Goal: Transaction & Acquisition: Download file/media

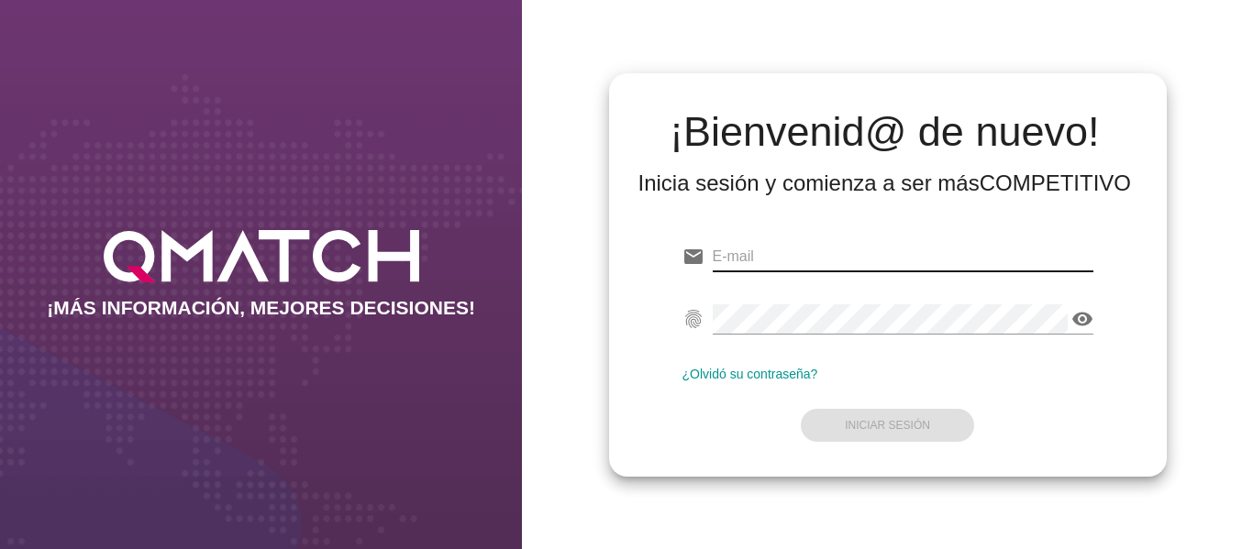
click at [863, 251] on input "email" at bounding box center [903, 256] width 381 height 29
type input "[EMAIL_ADDRESS][DOMAIN_NAME]"
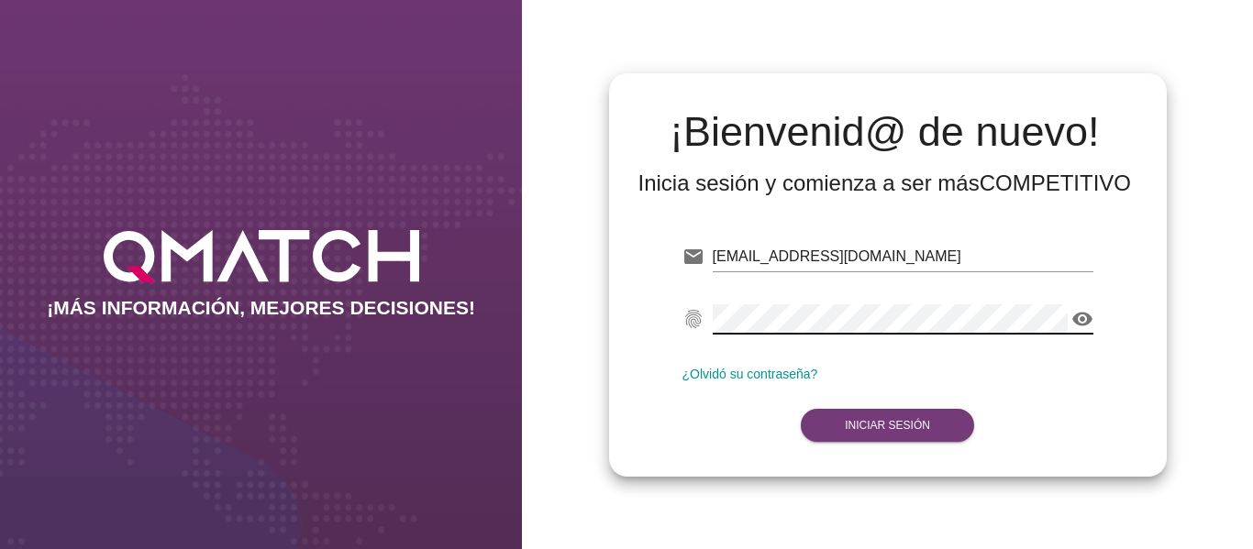
click at [873, 421] on strong "Iniciar Sesión" at bounding box center [887, 425] width 85 height 13
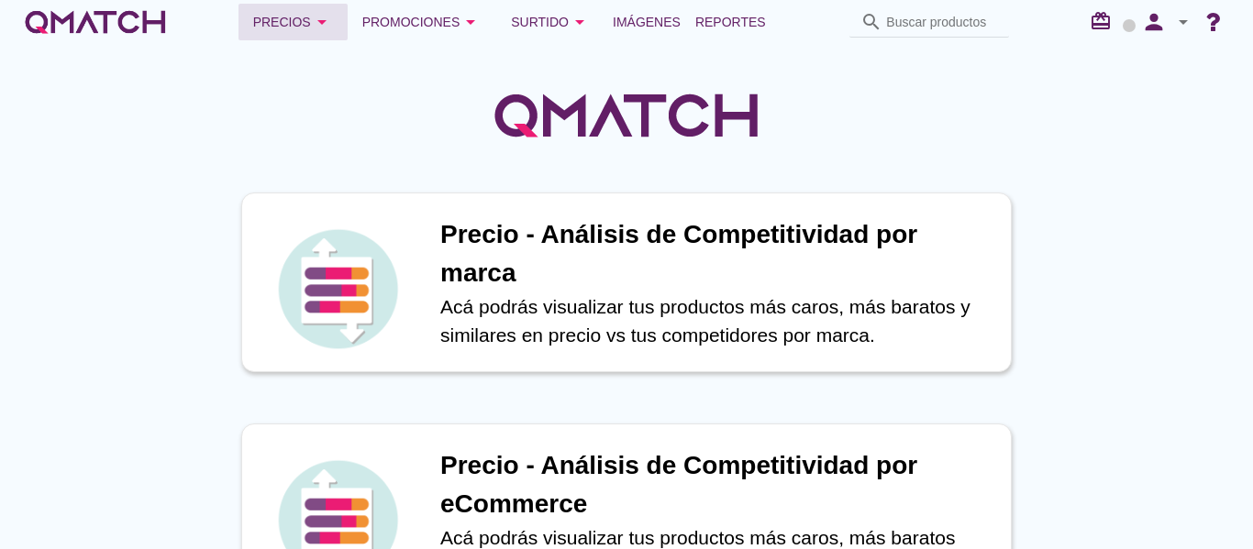
click at [323, 21] on icon "arrow_drop_down" at bounding box center [322, 22] width 22 height 22
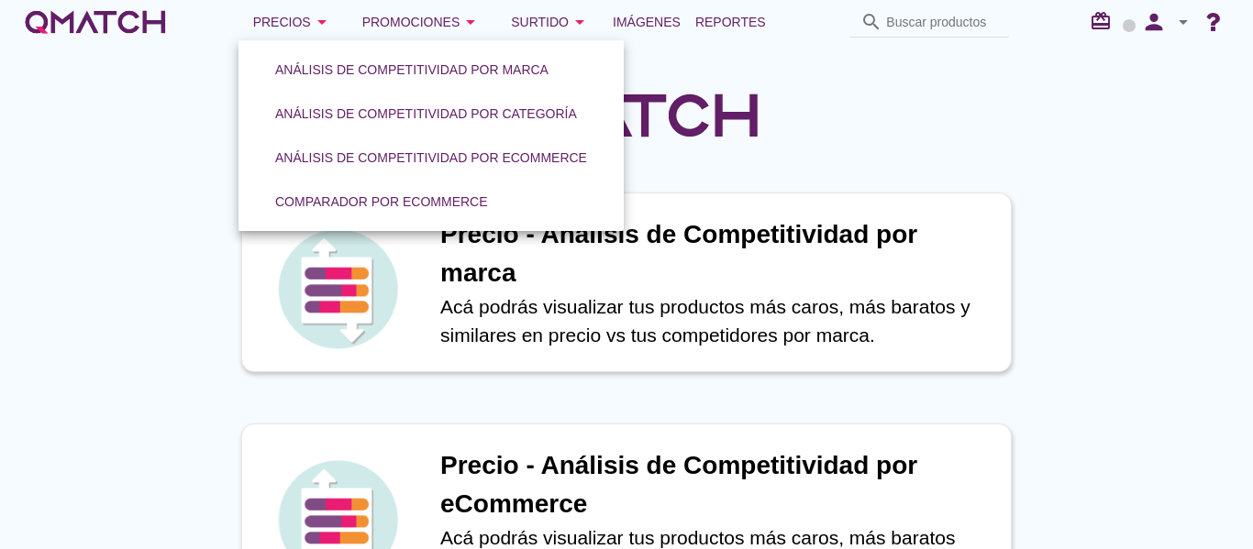
drag, startPoint x: 1242, startPoint y: 390, endPoint x: 1211, endPoint y: 350, distance: 49.7
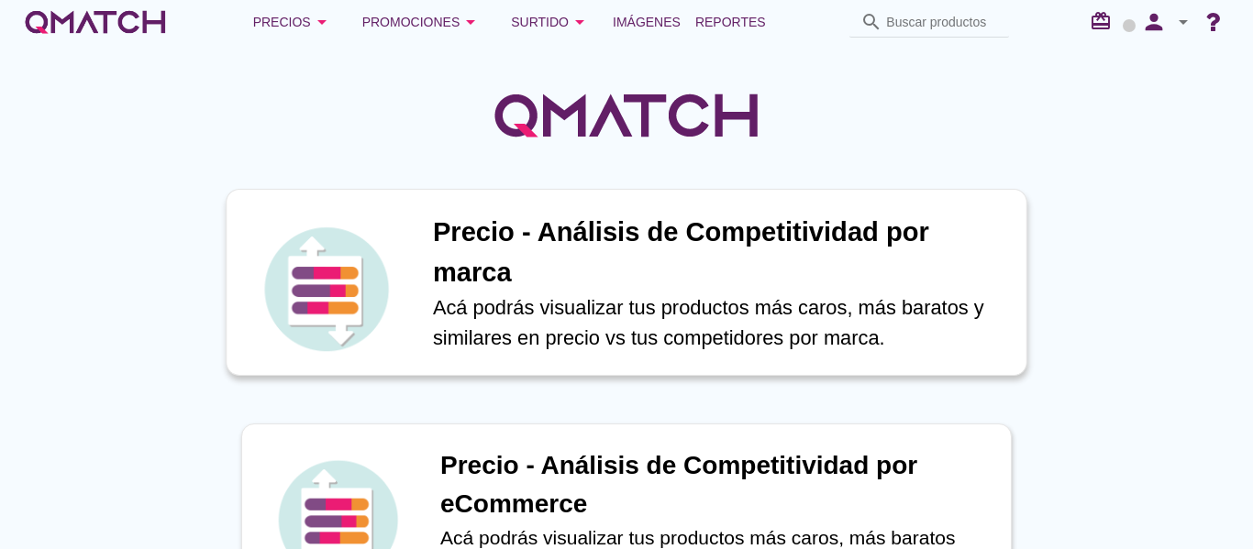
click at [676, 304] on p "Acá podrás visualizar tus productos más caros, más baratos y similares en preci…" at bounding box center [720, 323] width 574 height 61
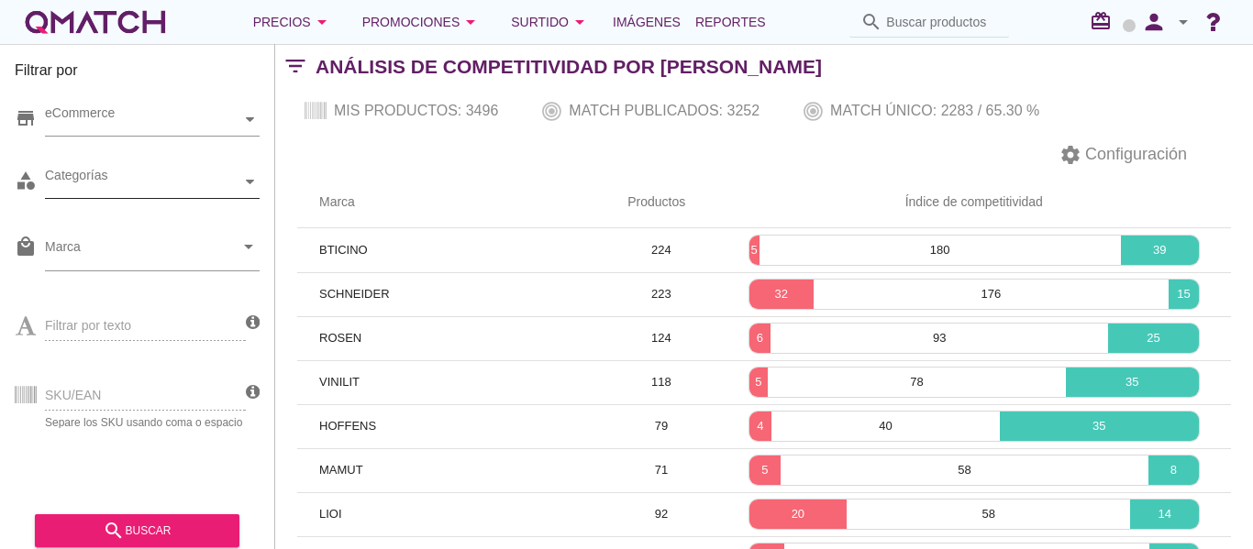
click at [252, 180] on icon at bounding box center [250, 182] width 8 height 8
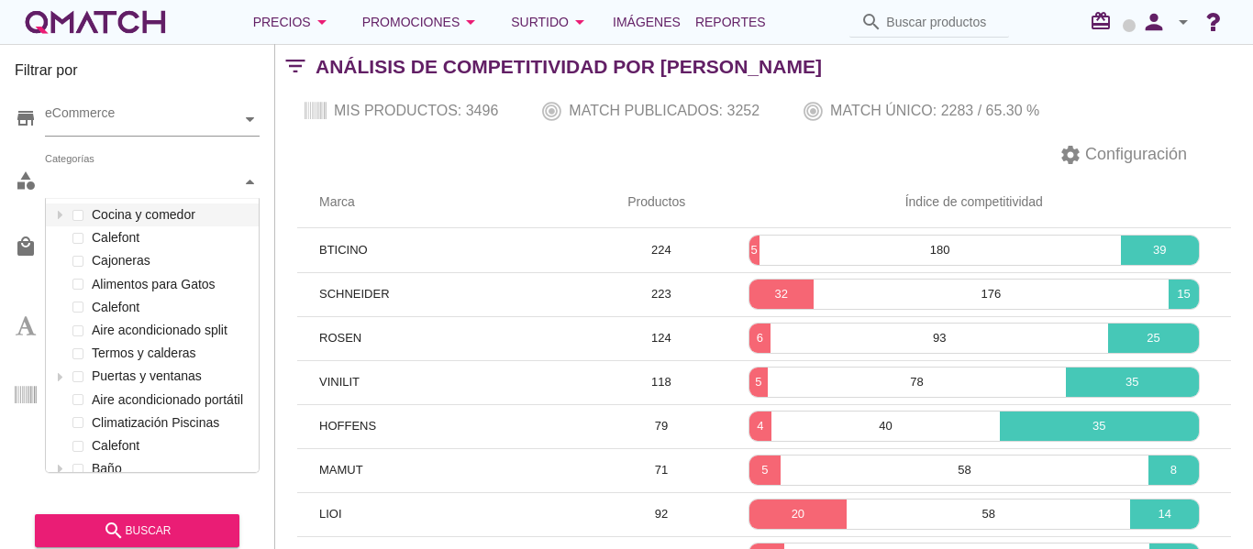
scroll to position [273, 213]
click at [149, 240] on label "Calefont" at bounding box center [170, 238] width 167 height 23
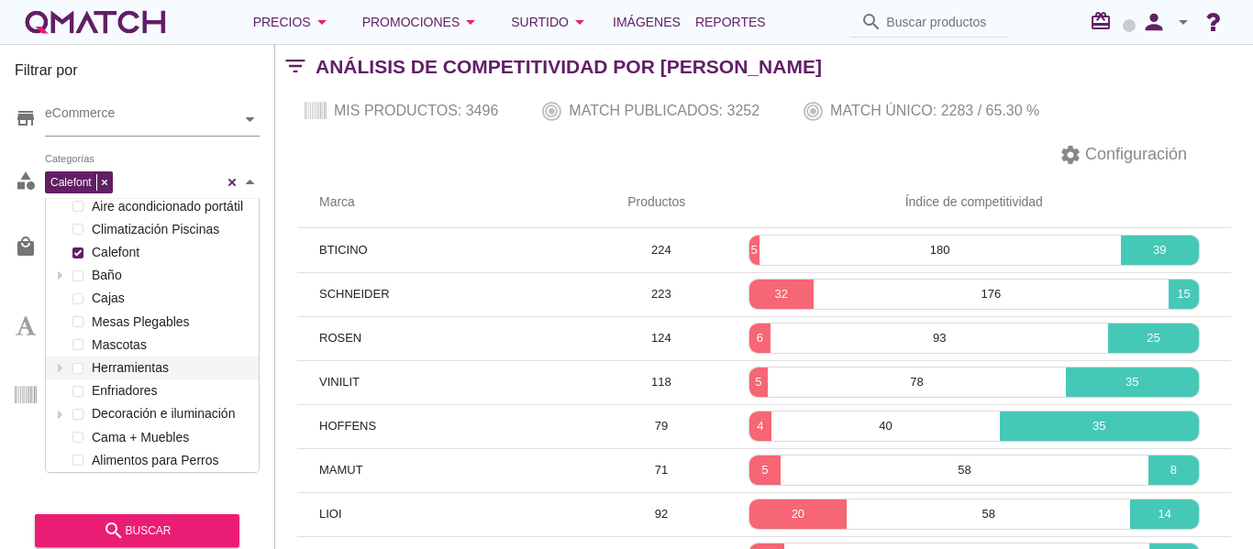
scroll to position [183, 0]
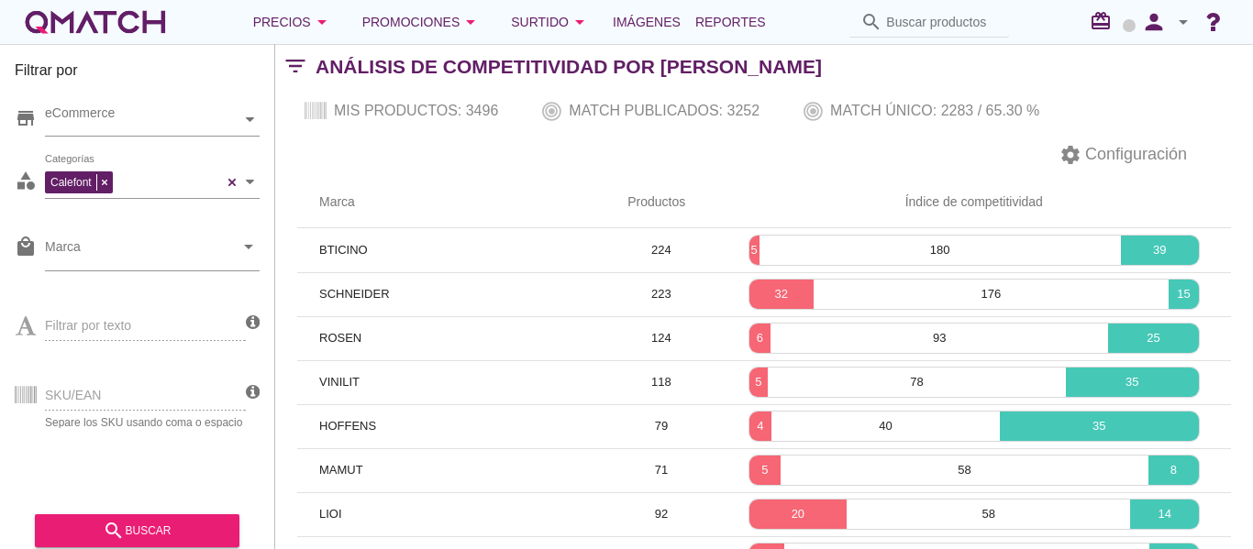
click at [267, 152] on div "Filtrar por store eCommerce category Calefont Categorías local_mall Marca arrow…" at bounding box center [137, 296] width 275 height 505
click at [137, 537] on div "search buscar" at bounding box center [137, 531] width 175 height 22
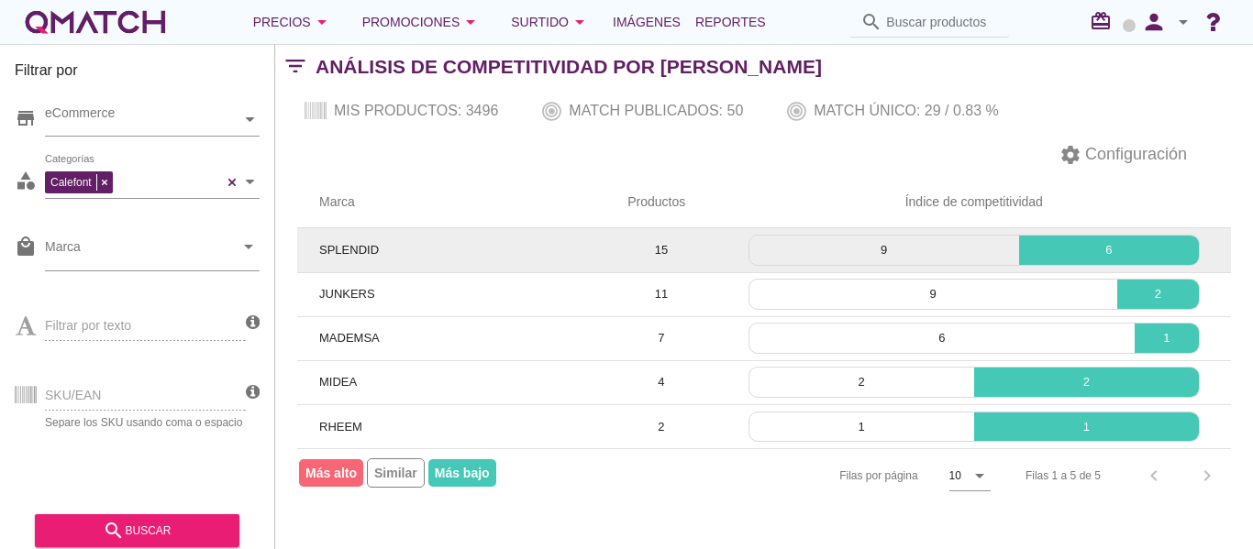
click at [360, 251] on span "SPLENDID" at bounding box center [349, 250] width 60 height 14
click at [653, 249] on td "15" at bounding box center [660, 250] width 111 height 44
drag, startPoint x: 925, startPoint y: 257, endPoint x: 759, endPoint y: 262, distance: 166.1
click at [759, 262] on div "9" at bounding box center [884, 250] width 270 height 29
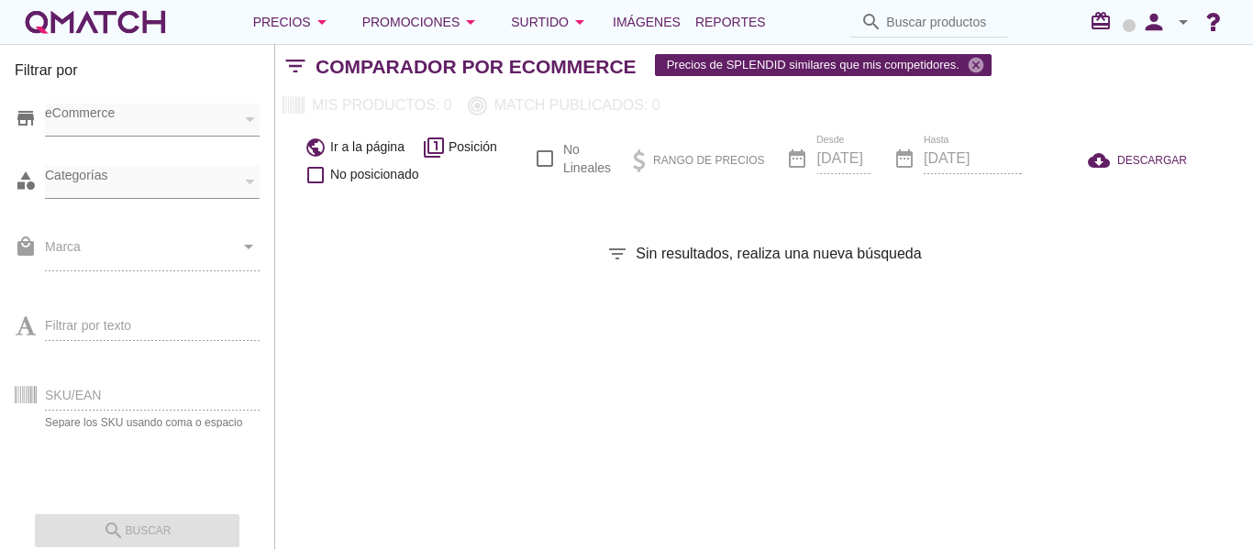
checkbox input "false"
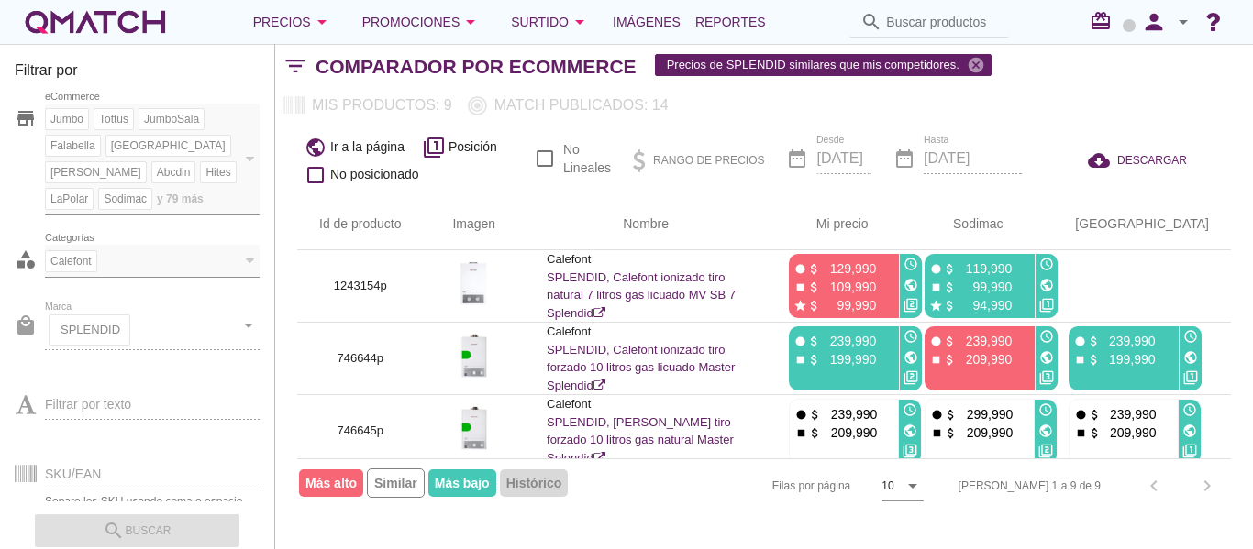
scroll to position [0, 10]
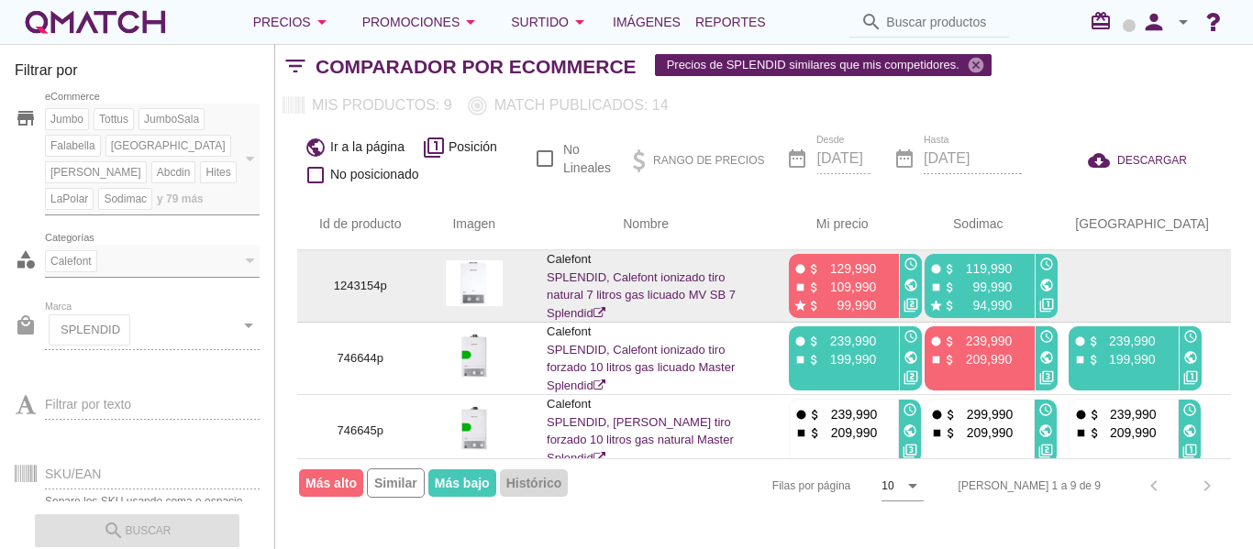
click at [844, 309] on p "99,990" at bounding box center [848, 305] width 55 height 18
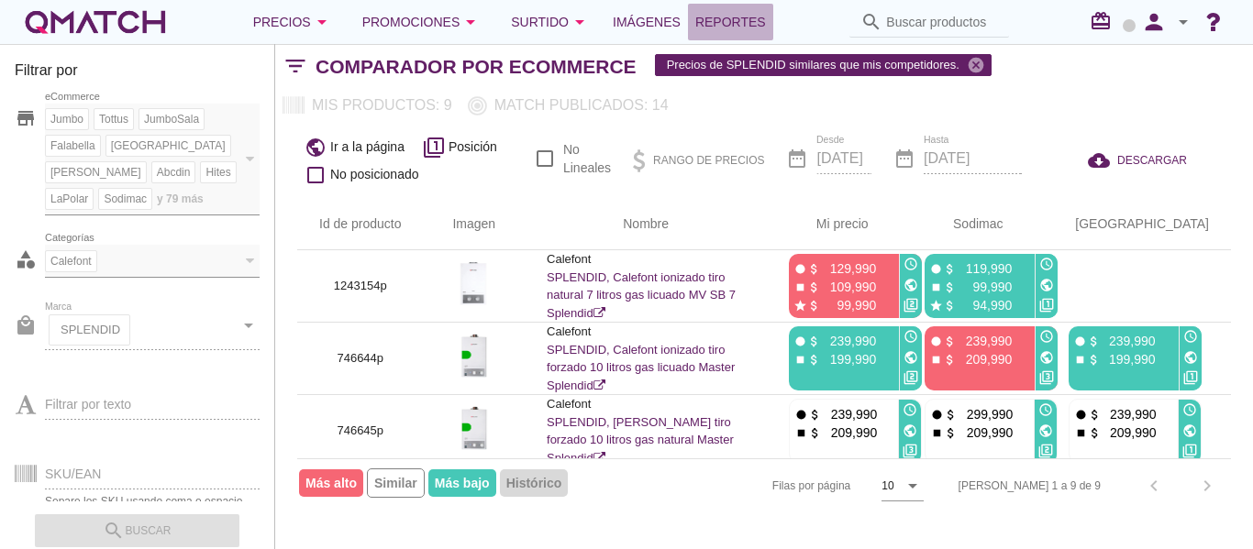
click at [737, 26] on span "Reportes" at bounding box center [730, 22] width 71 height 22
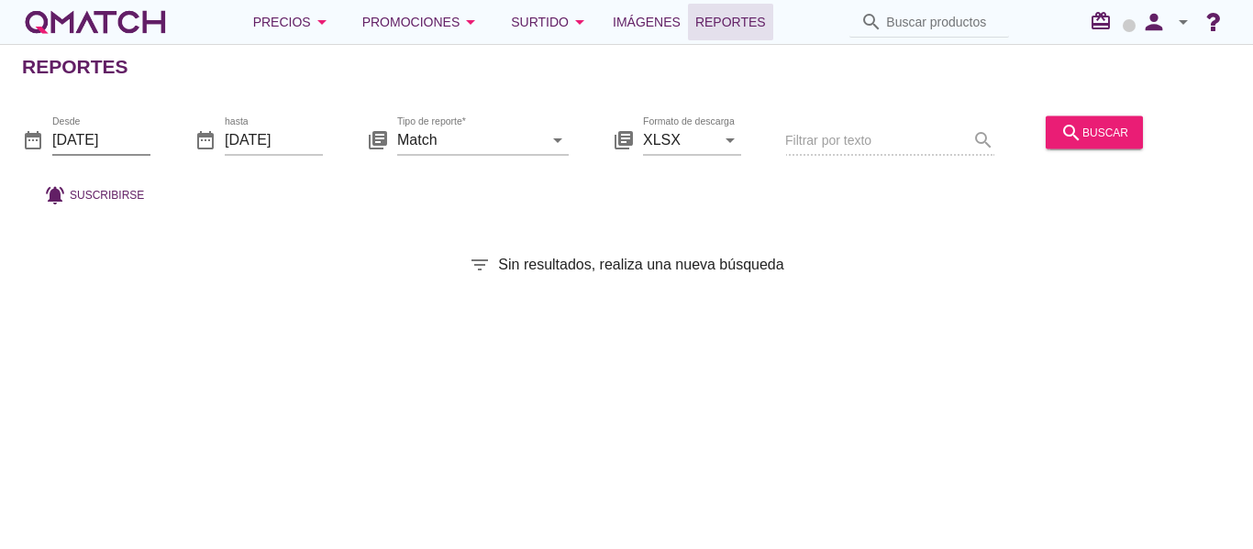
click at [119, 138] on input "2025-10-01" at bounding box center [101, 139] width 98 height 29
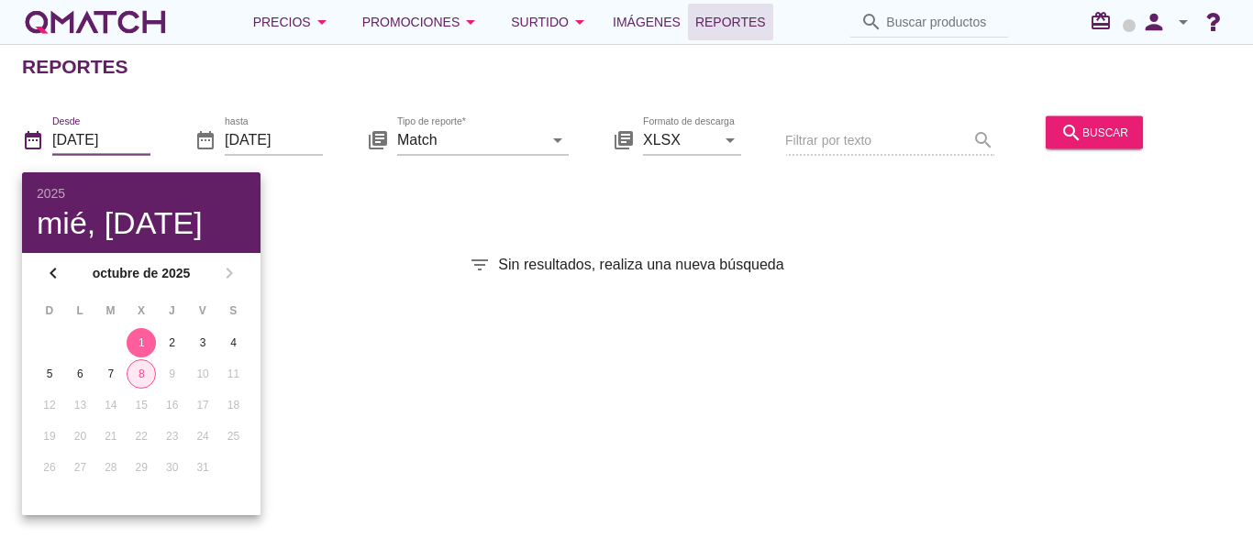
click at [144, 378] on div "8" at bounding box center [141, 374] width 28 height 17
type input "2025-10-08"
click at [517, 222] on div "Reportes date_range Desde 2025-10-08 date_range hasta 2025-10-08 library_books …" at bounding box center [626, 296] width 1253 height 505
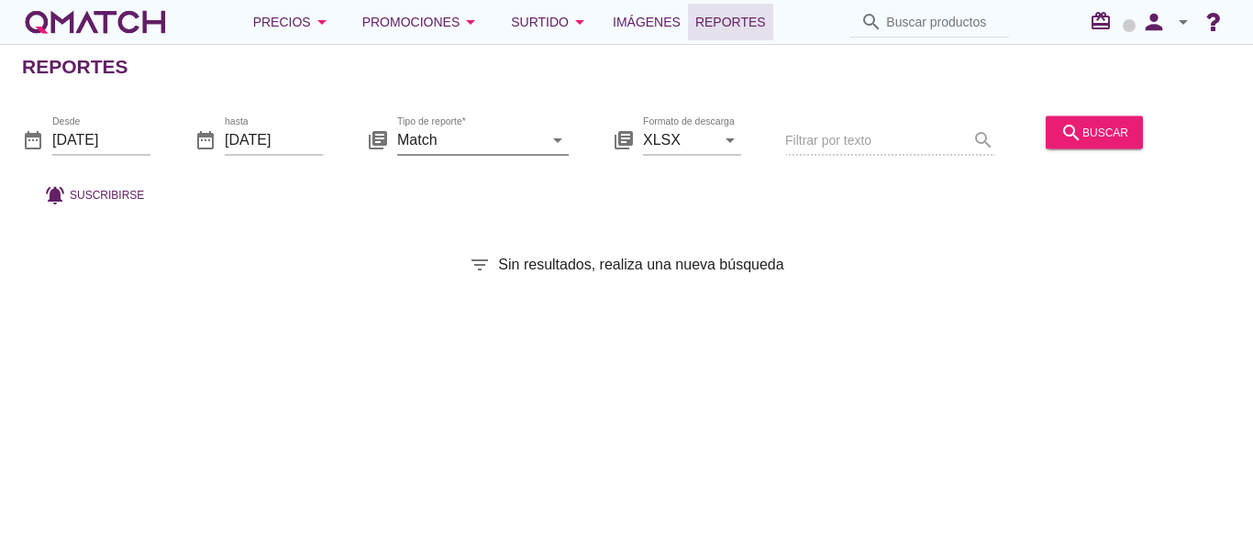
click at [548, 138] on icon "arrow_drop_down" at bounding box center [558, 139] width 22 height 22
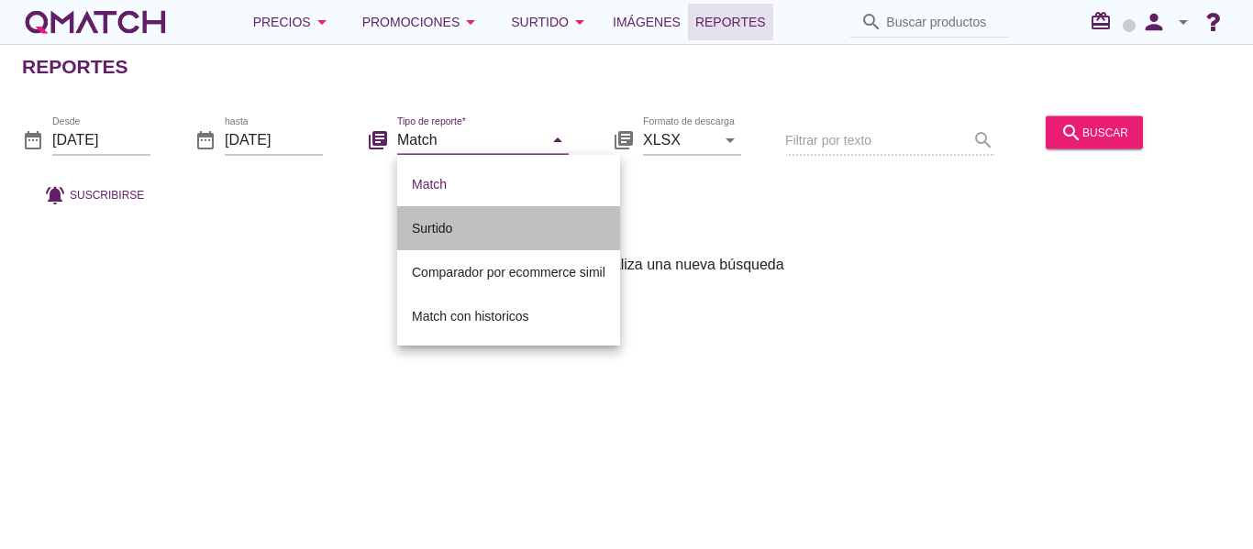
click at [498, 233] on div "Surtido" at bounding box center [508, 228] width 193 height 22
type input "Surtido"
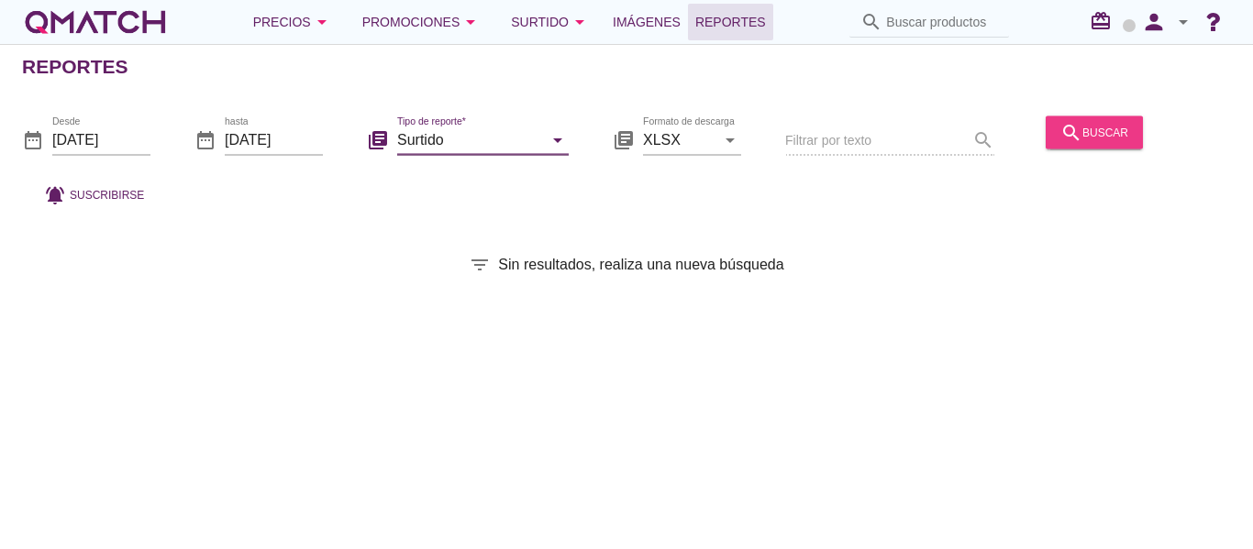
click at [1106, 138] on div "search buscar" at bounding box center [1094, 132] width 68 height 22
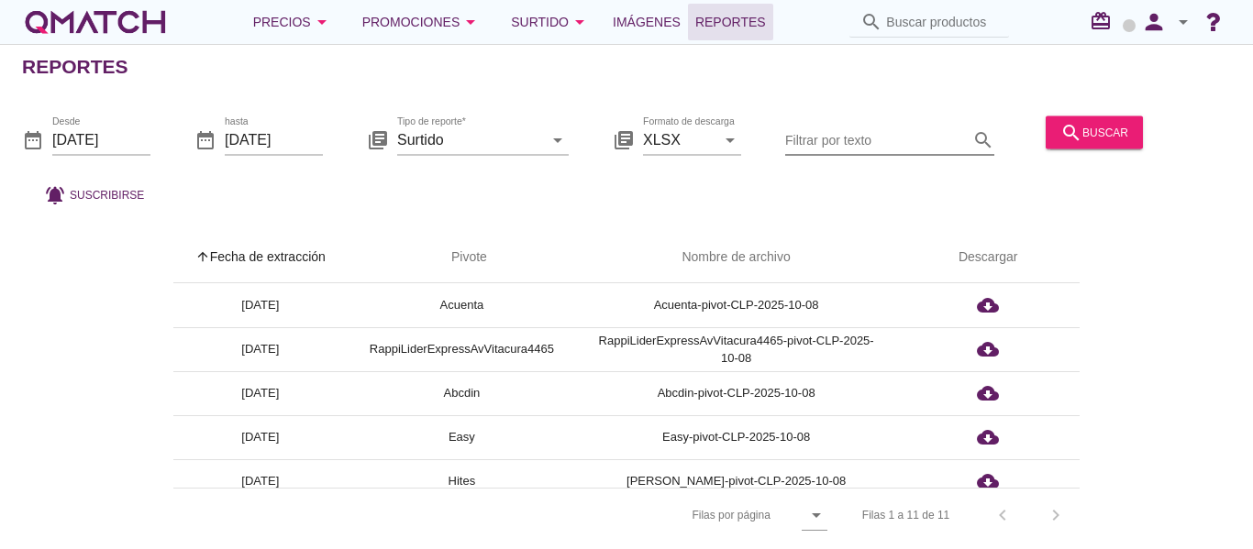
click at [844, 143] on input "Filtrar por texto" at bounding box center [876, 139] width 183 height 29
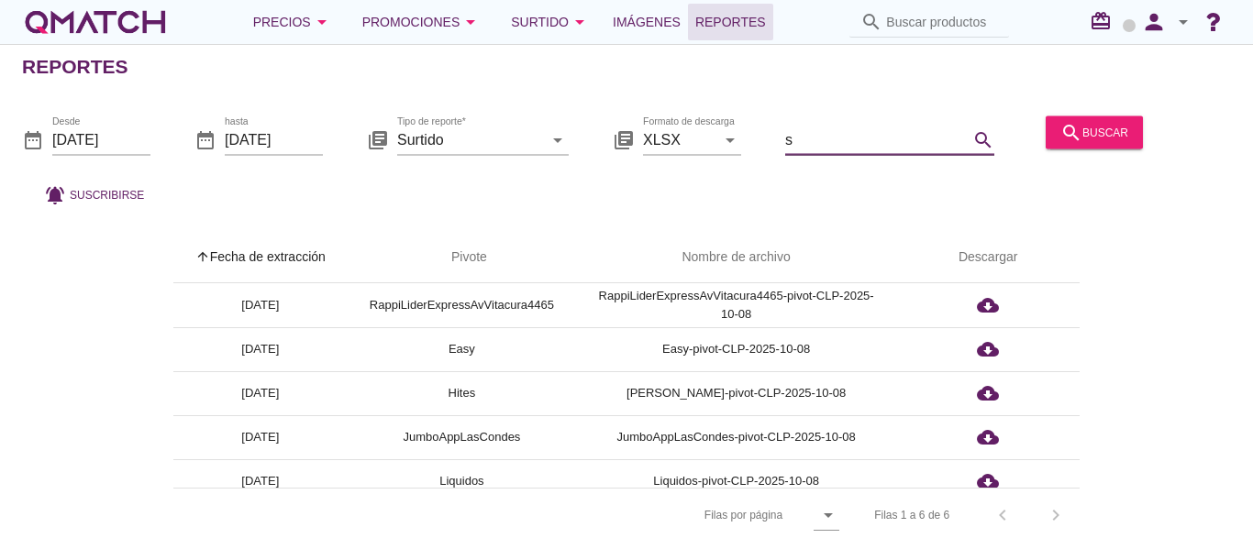
type input "so"
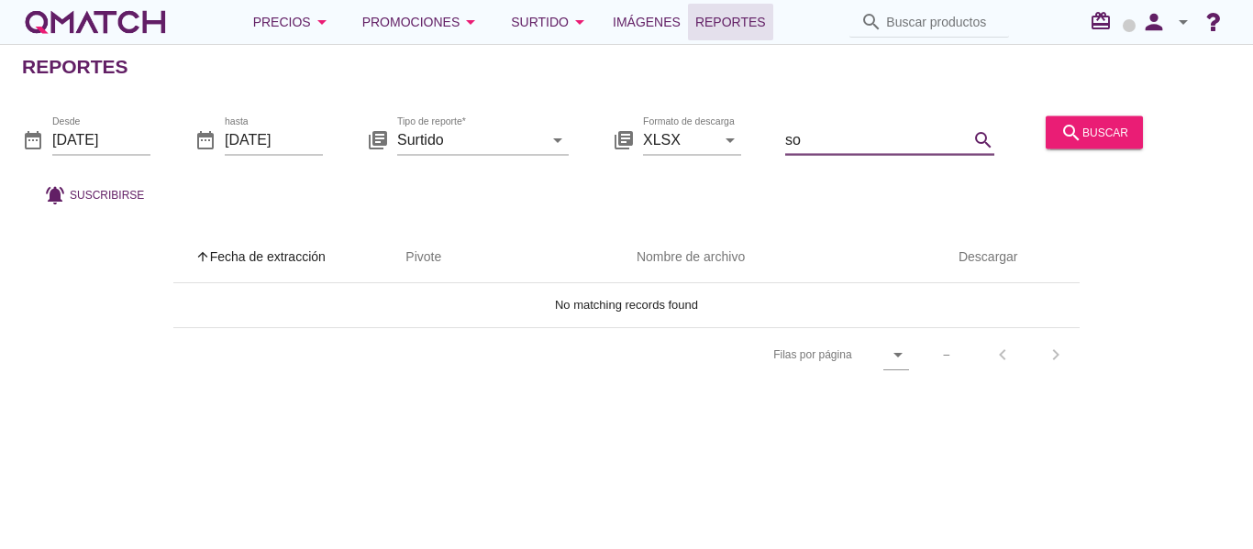
drag, startPoint x: 843, startPoint y: 142, endPoint x: 640, endPoint y: 138, distance: 202.7
click at [647, 139] on div "date_range Desde 2025-10-08 date_range hasta 2025-10-08 library_books Tipo de r…" at bounding box center [626, 155] width 1253 height 121
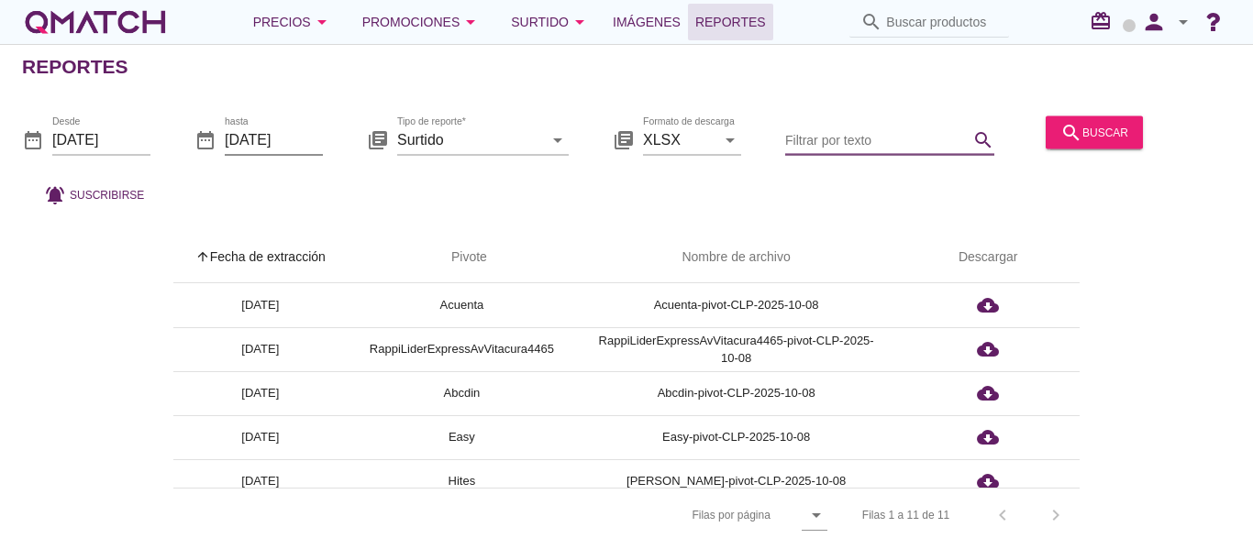
click at [287, 138] on input "2025-10-08" at bounding box center [274, 139] width 98 height 29
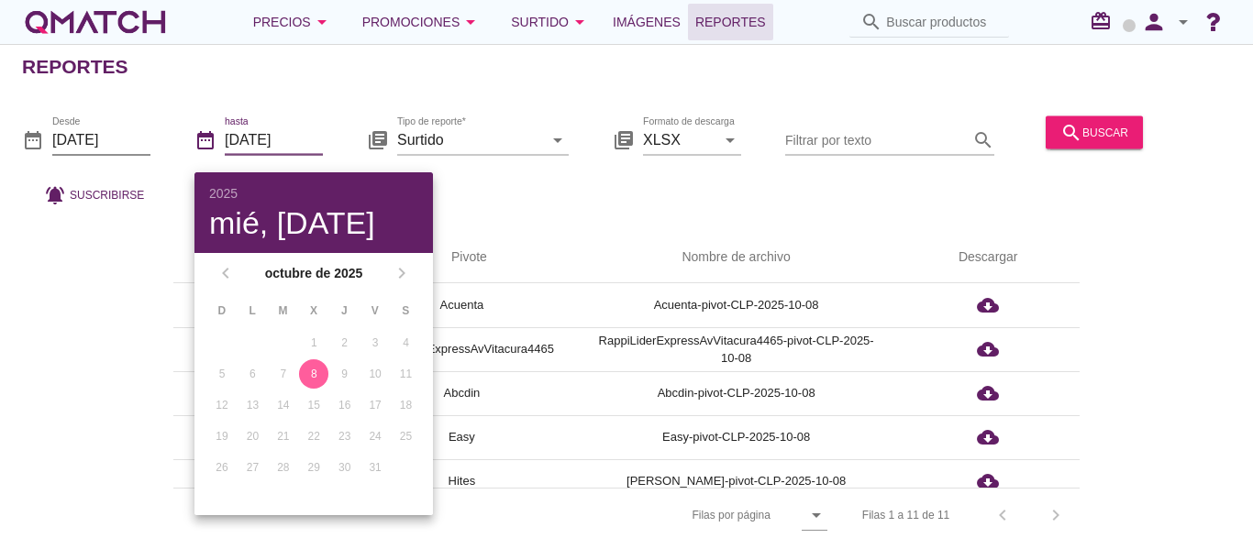
click at [111, 143] on input "2025-10-08" at bounding box center [101, 139] width 98 height 29
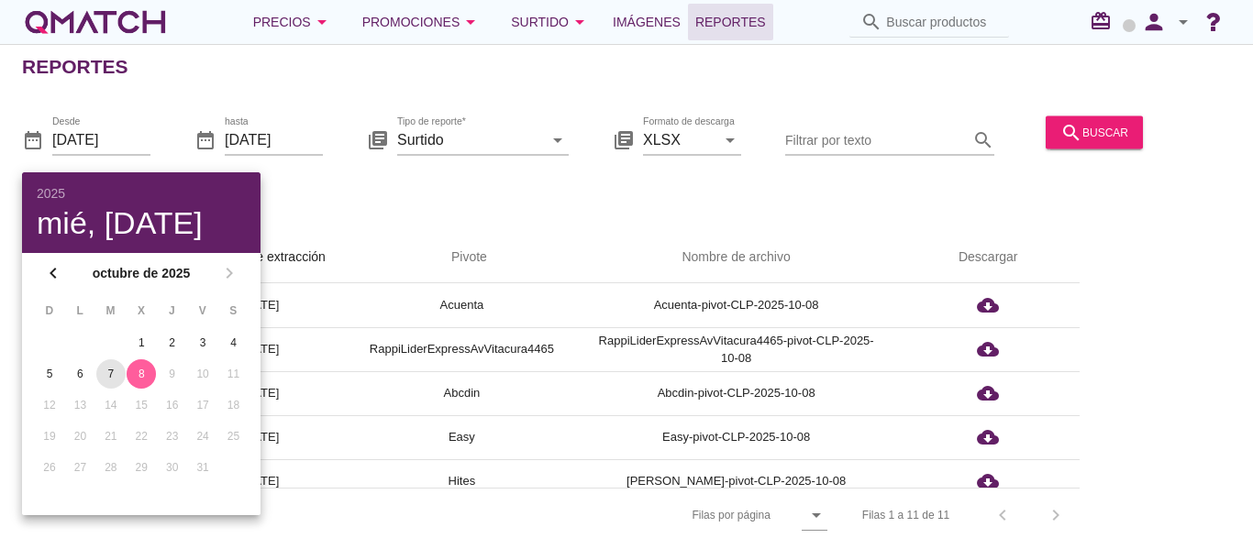
click at [110, 381] on div "7" at bounding box center [110, 374] width 29 height 17
type input "2025-10-07"
click at [1036, 201] on div "date_range Desde 2025-10-07 date_range hasta 2025-10-08 library_books Tipo de r…" at bounding box center [626, 155] width 1253 height 121
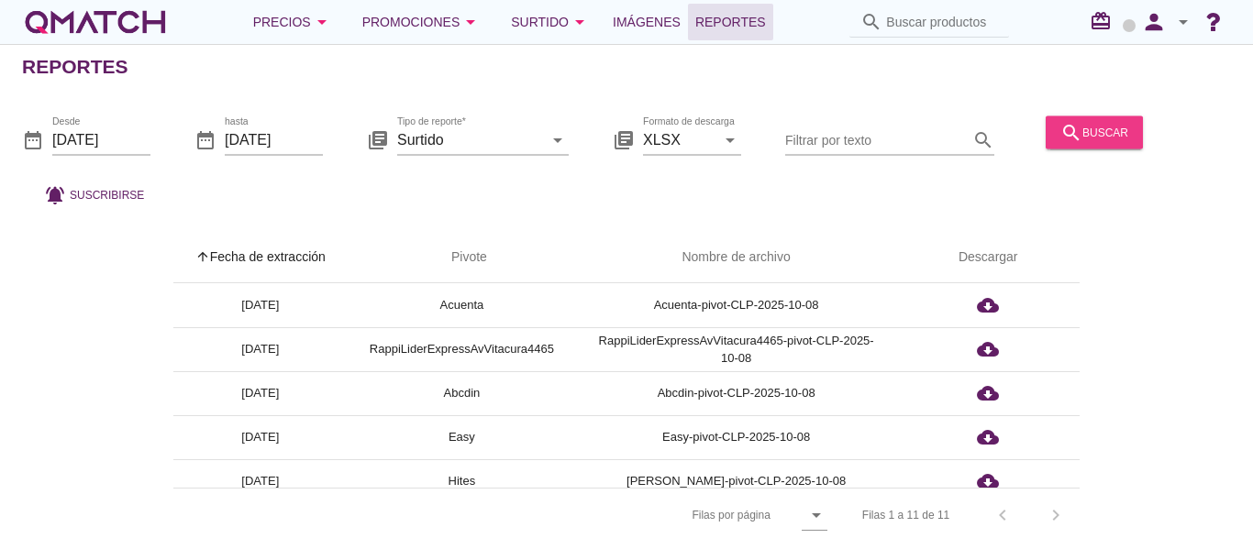
click at [1109, 126] on div "search buscar" at bounding box center [1094, 132] width 68 height 22
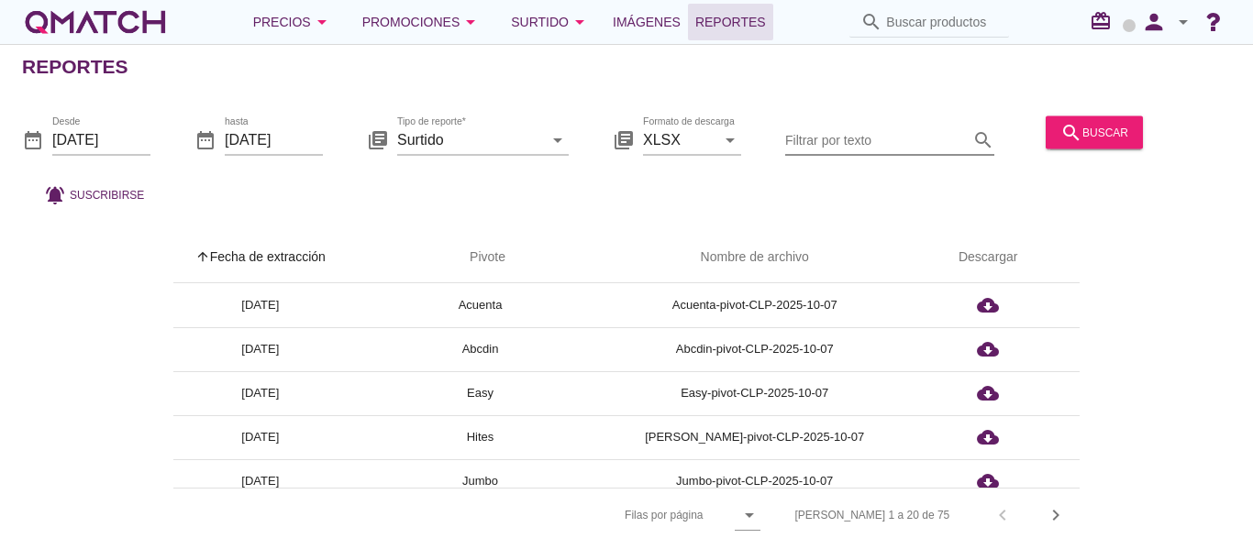
click at [853, 137] on input "Filtrar por texto" at bounding box center [876, 139] width 183 height 29
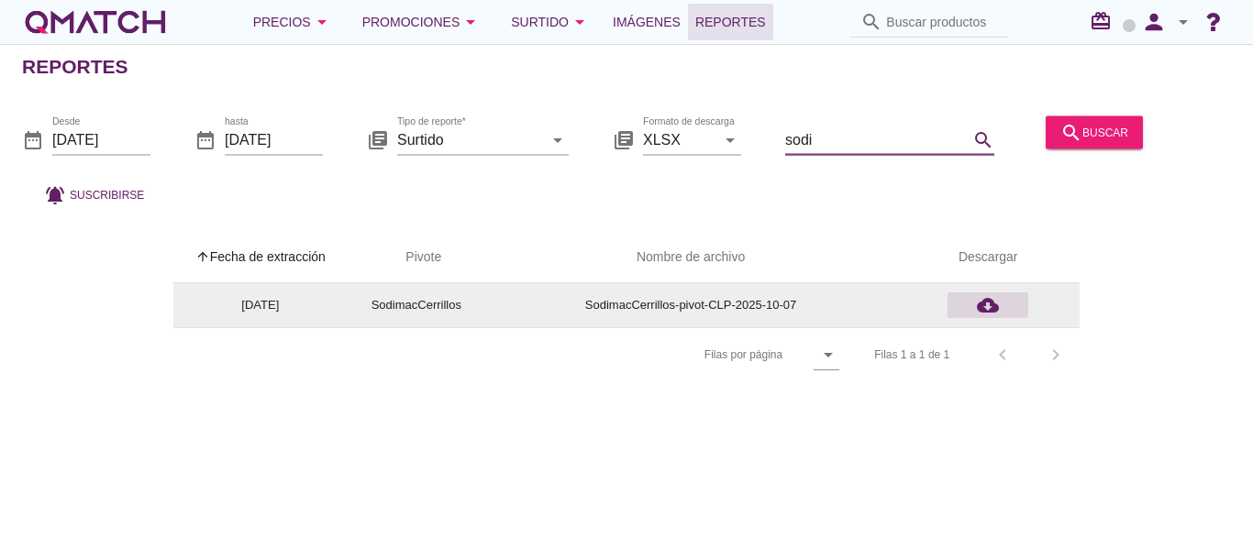
click at [986, 309] on icon "cloud_download" at bounding box center [988, 305] width 22 height 22
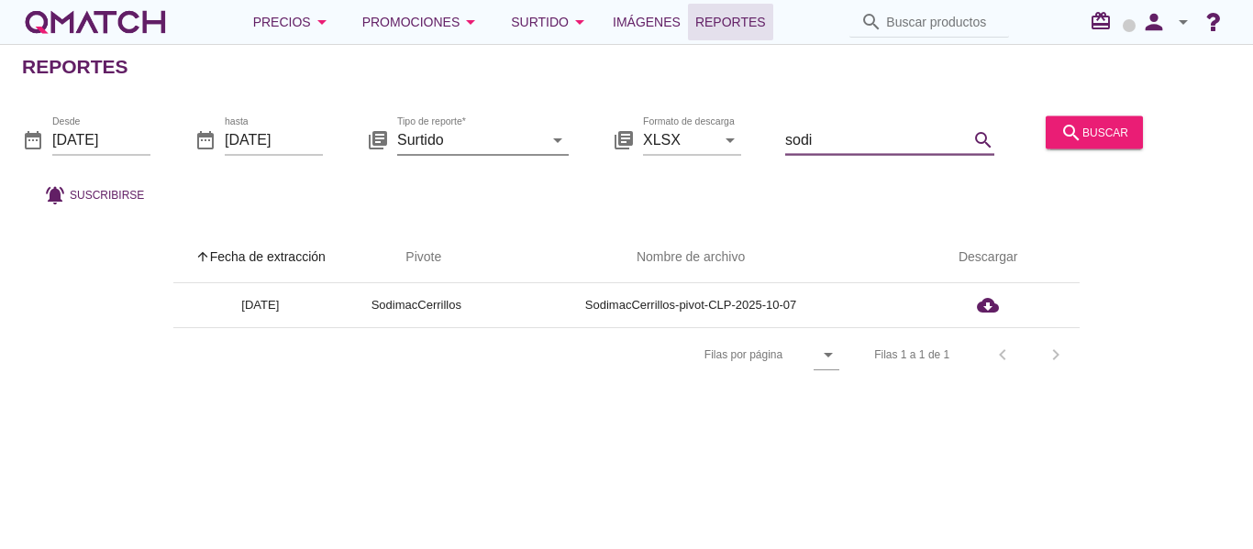
drag, startPoint x: 899, startPoint y: 139, endPoint x: 560, endPoint y: 141, distance: 338.4
click at [560, 141] on div "date_range Desde 2025-10-07 date_range hasta 2025-10-08 library_books Tipo de r…" at bounding box center [626, 155] width 1253 height 121
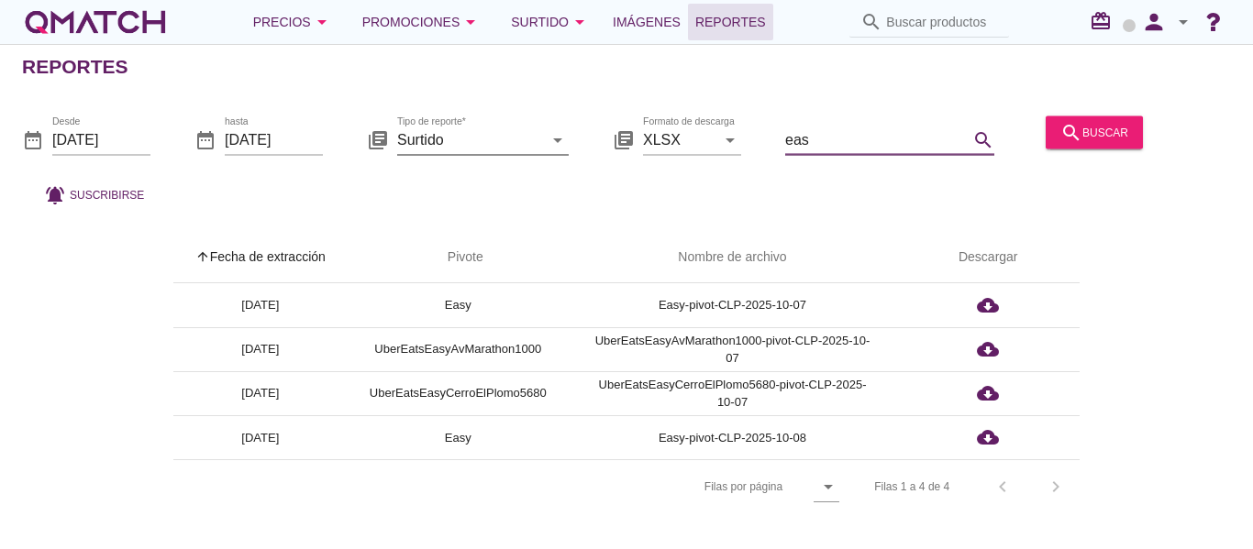
type input "eas"
click at [554, 141] on icon "arrow_drop_down" at bounding box center [558, 139] width 22 height 22
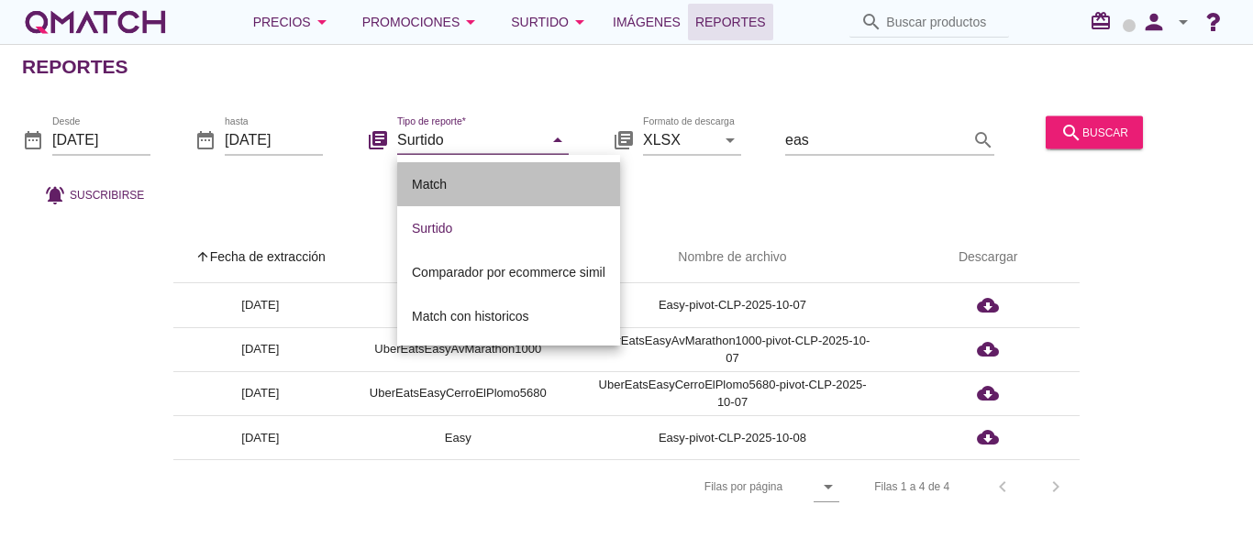
click at [448, 187] on div "Match" at bounding box center [508, 184] width 193 height 22
type input "Match"
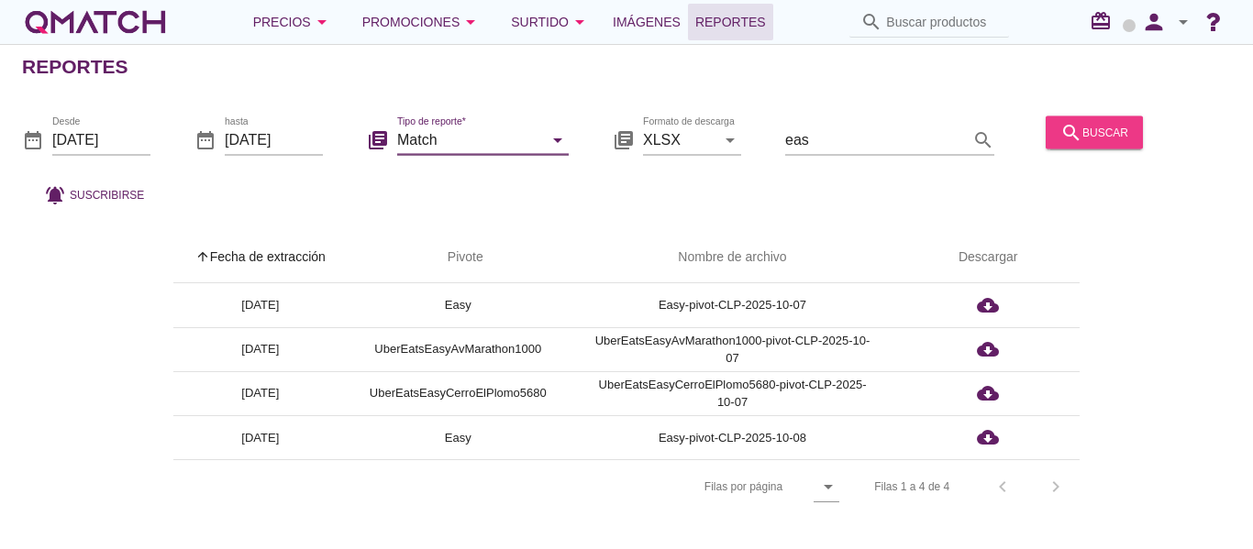
click at [1123, 133] on div "search buscar" at bounding box center [1094, 132] width 68 height 22
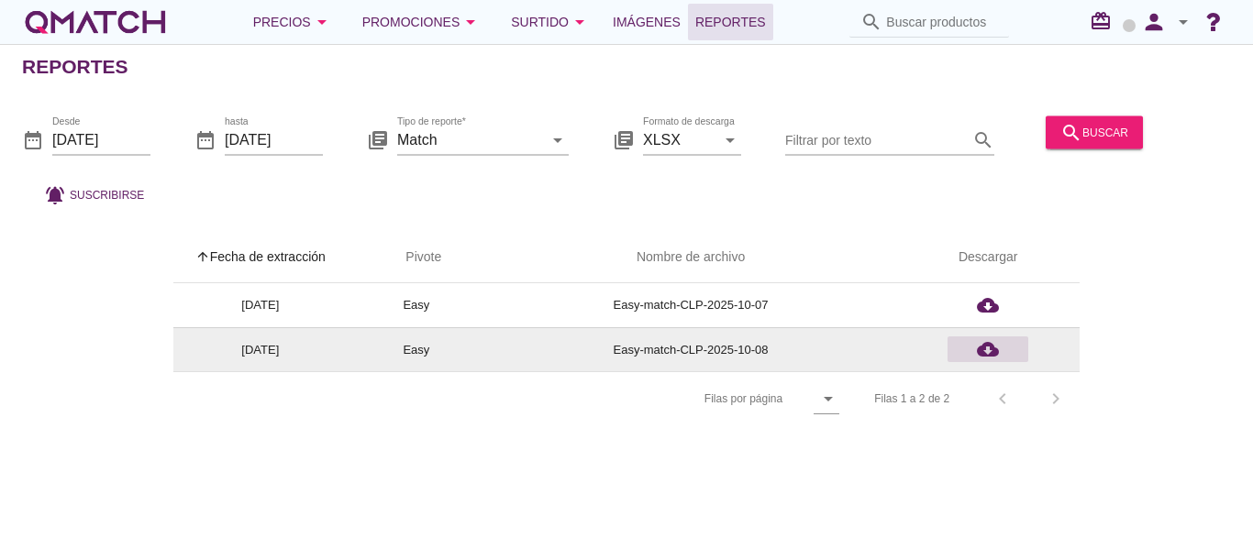
click at [990, 352] on icon "cloud_download" at bounding box center [988, 349] width 22 height 22
